Goal: Information Seeking & Learning: Learn about a topic

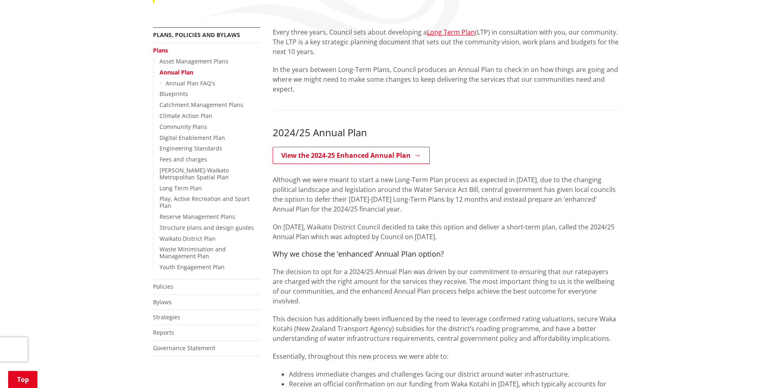
scroll to position [163, 0]
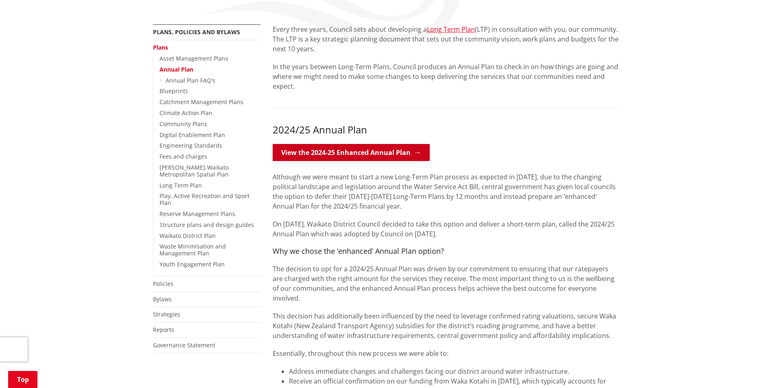
click at [393, 154] on link "View the 2024-25 Enhanced Annual Plan" at bounding box center [351, 152] width 157 height 17
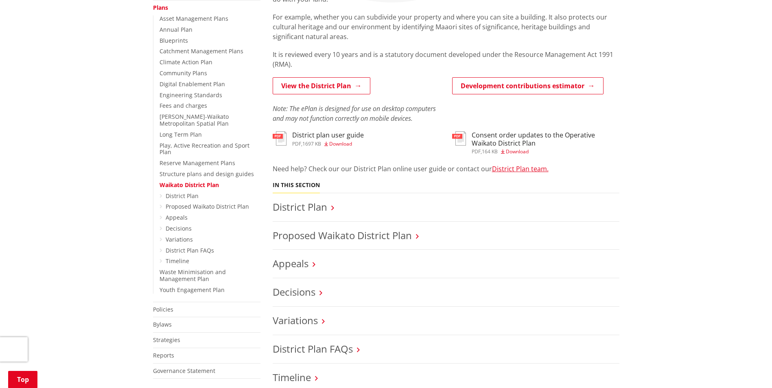
scroll to position [203, 0]
click at [333, 207] on icon at bounding box center [332, 206] width 3 height 7
click at [306, 206] on link "District Plan" at bounding box center [300, 205] width 55 height 13
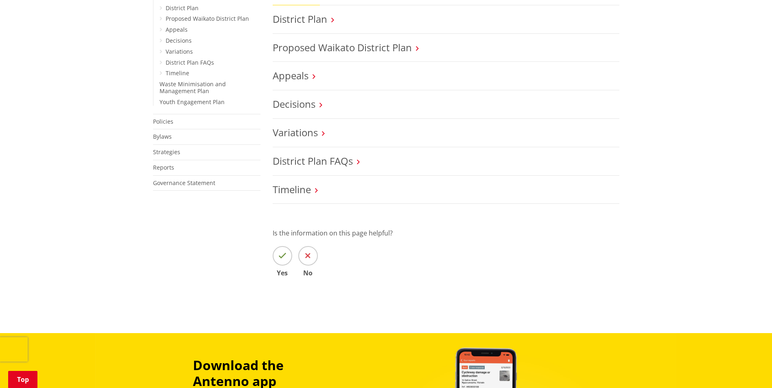
scroll to position [366, 0]
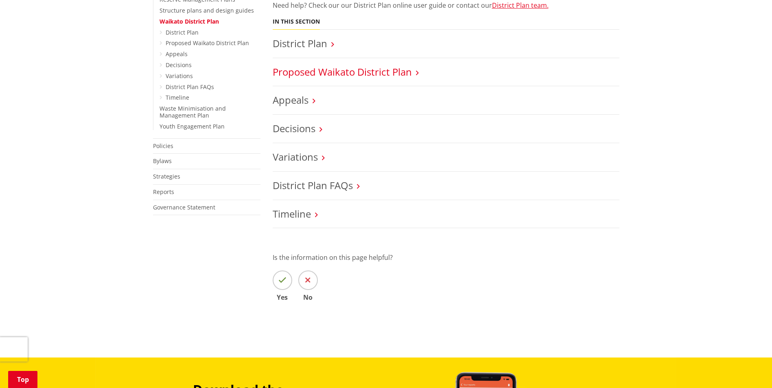
click at [377, 72] on link "Proposed Waikato District Plan" at bounding box center [342, 71] width 139 height 13
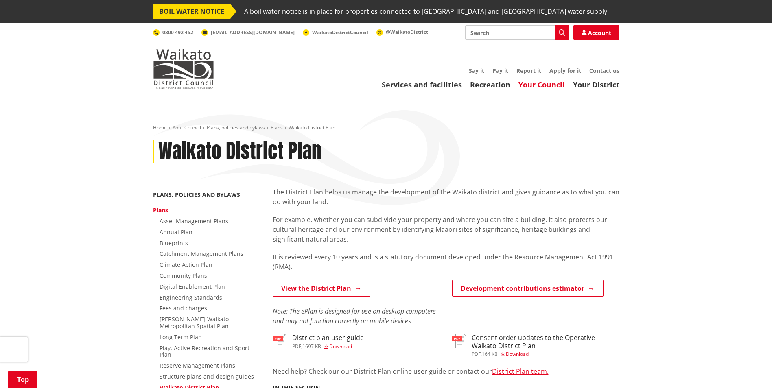
scroll to position [366, 0]
